Goal: Navigation & Orientation: Find specific page/section

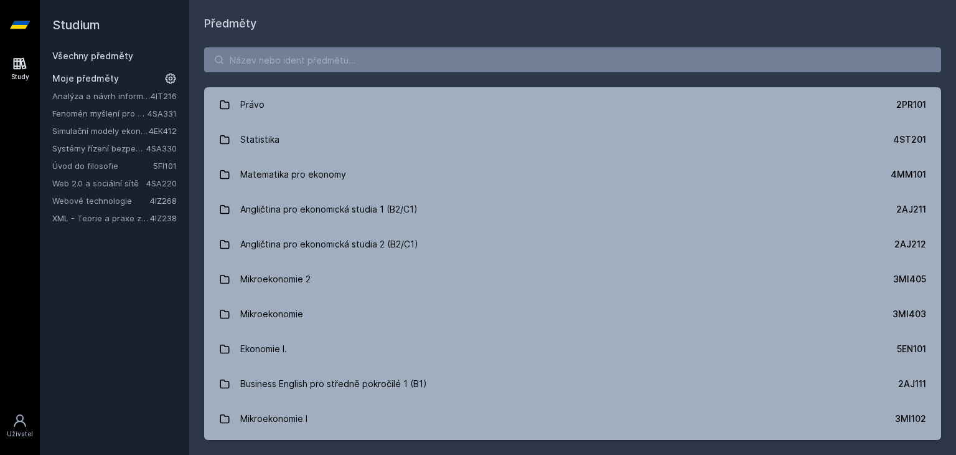
click at [92, 144] on link "Systémy řízení bezpečnostních událostí" at bounding box center [99, 148] width 94 height 12
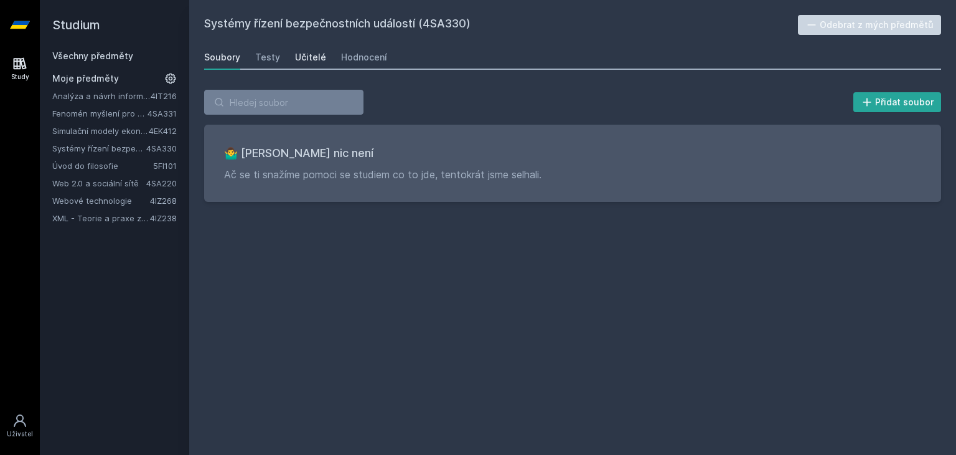
click at [295, 64] on link "Učitelé" at bounding box center [310, 57] width 31 height 25
click at [332, 62] on div "Soubory Testy Učitelé Hodnocení" at bounding box center [572, 57] width 737 height 25
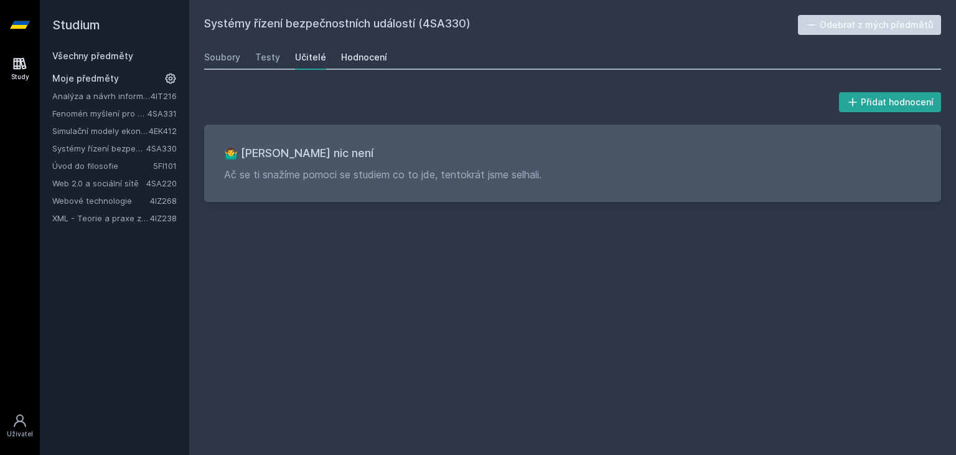
click at [347, 62] on div "Hodnocení" at bounding box center [364, 57] width 46 height 12
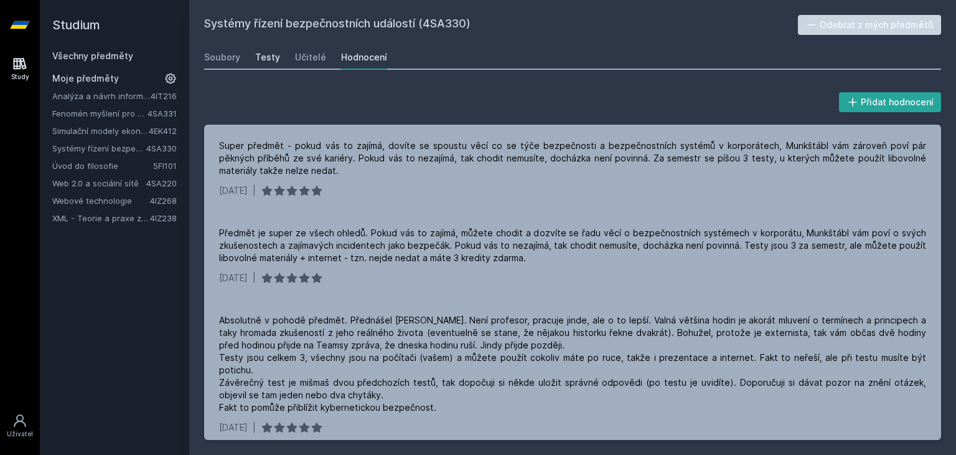
click at [271, 58] on div "Testy" at bounding box center [267, 57] width 25 height 12
